Goal: Transaction & Acquisition: Purchase product/service

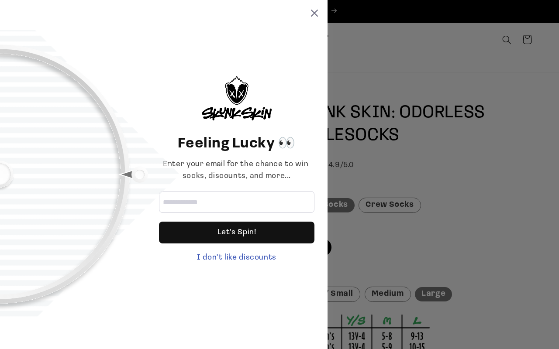
click at [237, 233] on div "Let's Spin!" at bounding box center [236, 233] width 39 height 22
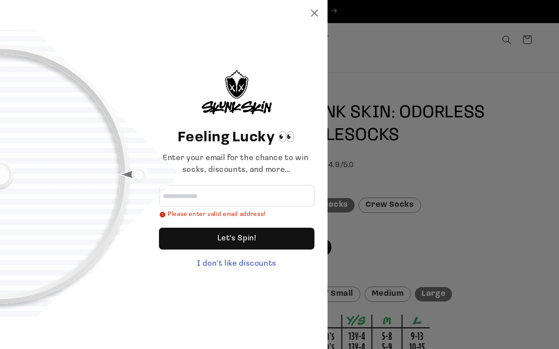
click at [237, 239] on div "Let's Spin!" at bounding box center [236, 239] width 39 height 22
click at [237, 264] on div "I don't like discounts" at bounding box center [236, 264] width 155 height 12
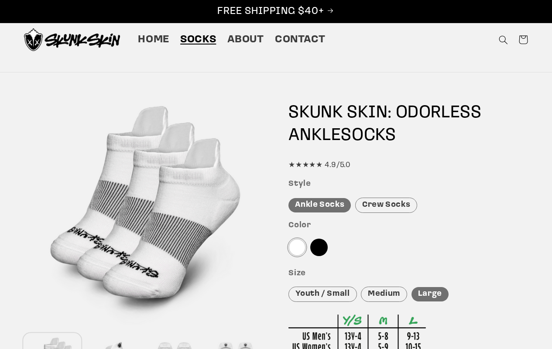
click at [320, 205] on div "Ankle Socks" at bounding box center [320, 205] width 62 height 14
click at [384, 294] on div "Medium" at bounding box center [384, 294] width 46 height 15
click at [297, 247] on div at bounding box center [297, 247] width 17 height 17
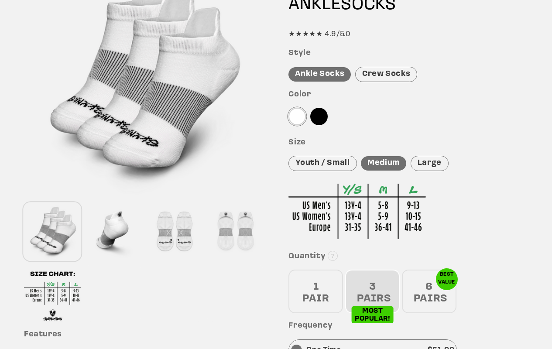
scroll to position [262, 0]
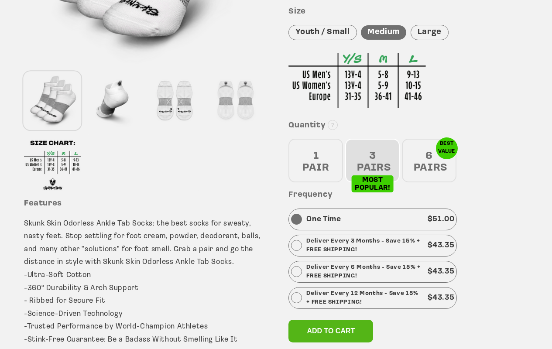
click at [331, 331] on span "Add to cart" at bounding box center [331, 330] width 48 height 7
